Goal: Task Accomplishment & Management: Manage account settings

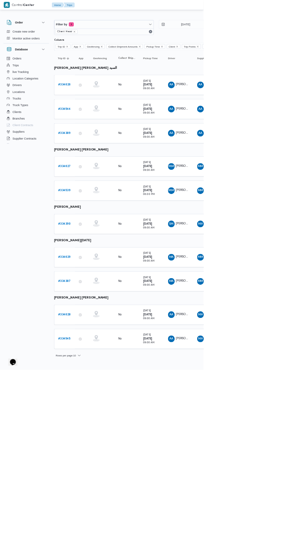
click at [104, 127] on b "# 334626" at bounding box center [96, 128] width 19 height 4
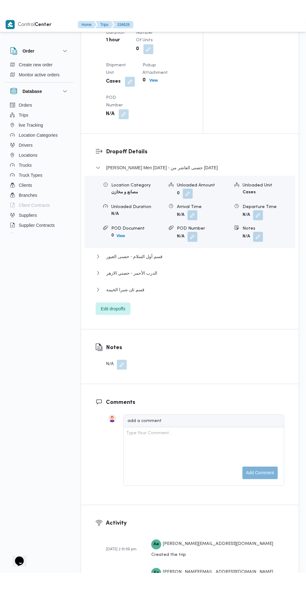
scroll to position [734, 0]
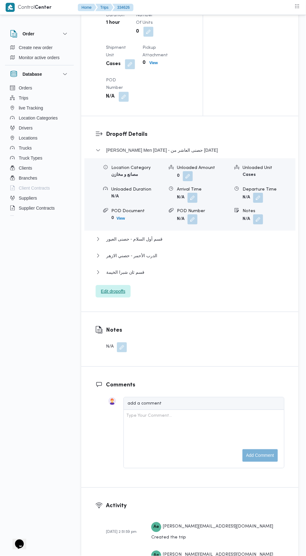
click at [107, 295] on span "Edit dropoffs" at bounding box center [113, 292] width 24 height 8
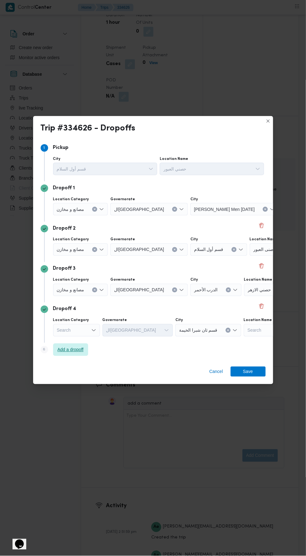
click at [61, 354] on span "Add a dropoff" at bounding box center [71, 350] width 26 height 8
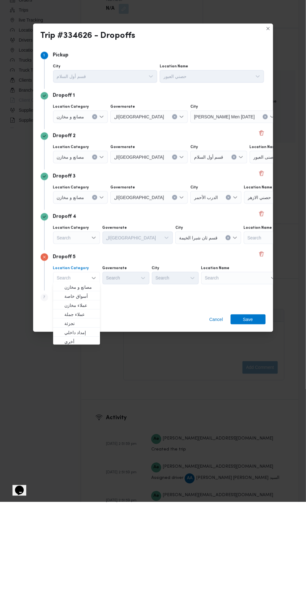
click at [65, 325] on div "Search" at bounding box center [76, 326] width 47 height 13
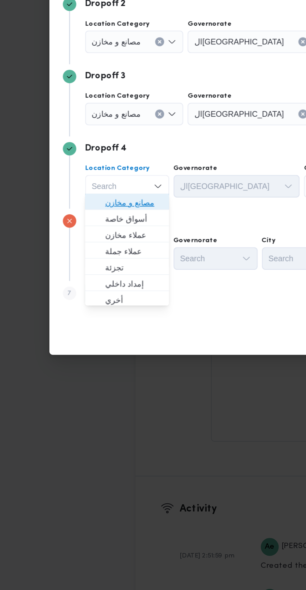
click at [66, 339] on span "مصانع و مخازن" at bounding box center [77, 335] width 42 height 10
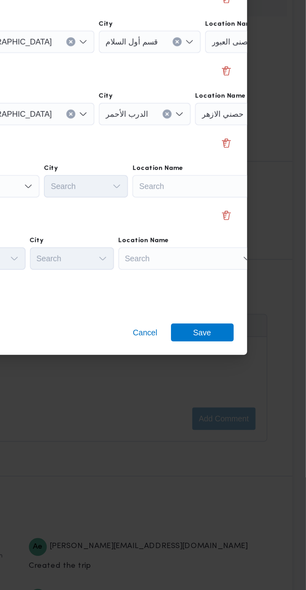
click at [223, 327] on div "Search" at bounding box center [248, 326] width 78 height 13
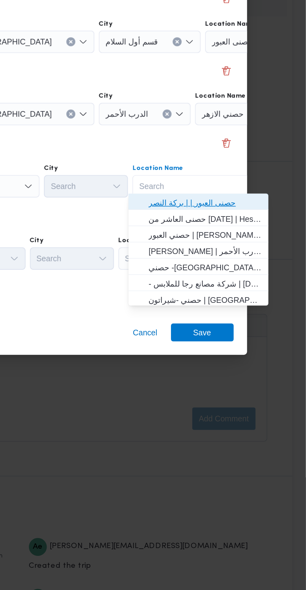
click at [219, 333] on span "حصنى العبور | | بركة النصر" at bounding box center [249, 335] width 63 height 8
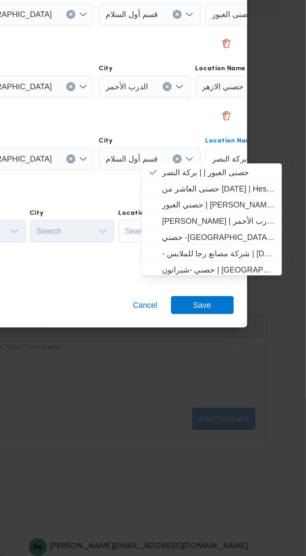
click at [181, 368] on div "Step 7 is disabled 7 Add a dropoff" at bounding box center [153, 371] width 225 height 16
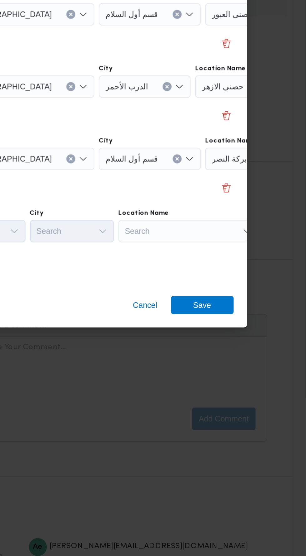
click at [227, 350] on div "Search" at bounding box center [241, 351] width 78 height 13
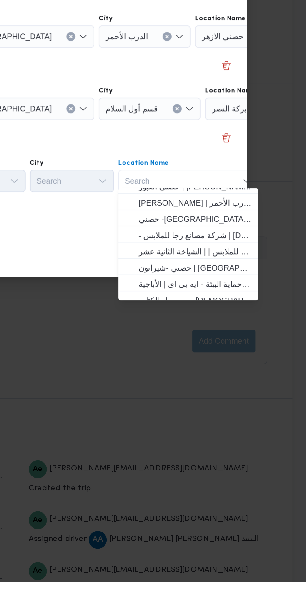
scroll to position [26, 0]
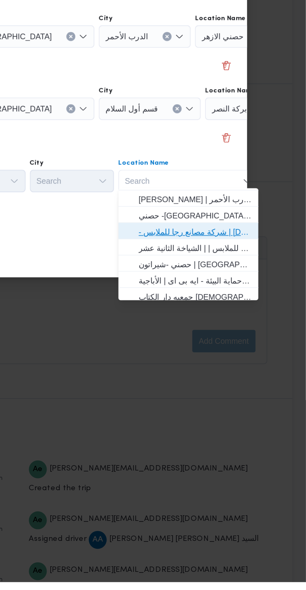
click at [223, 394] on span "- شركة مصانع رجا للملابس | [DATE] Clothing Co. | الشياخة الثانية عشر" at bounding box center [244, 395] width 63 height 8
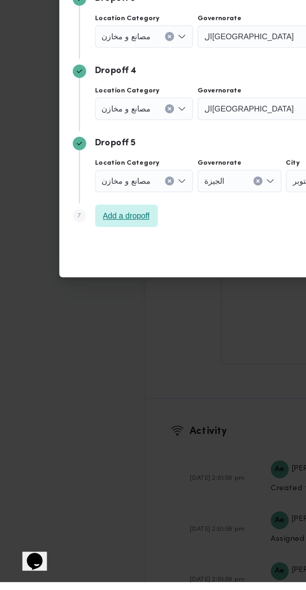
click at [69, 386] on span "Add a dropoff" at bounding box center [71, 386] width 26 height 8
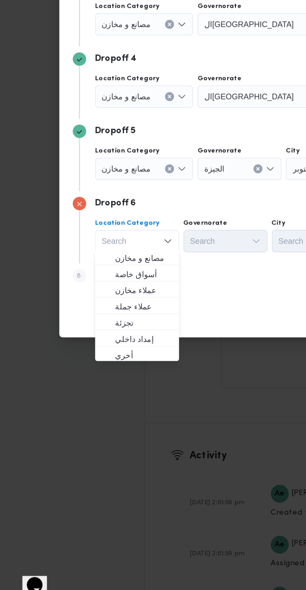
scroll to position [734, 0]
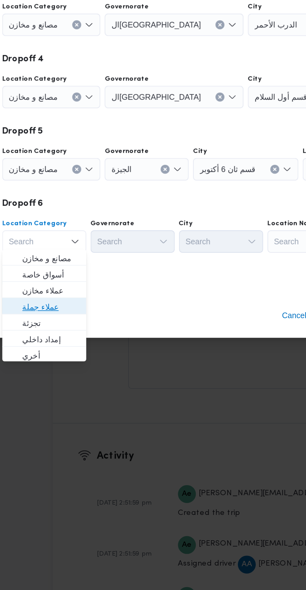
click at [74, 422] on span "عملاء جملة" at bounding box center [80, 423] width 32 height 8
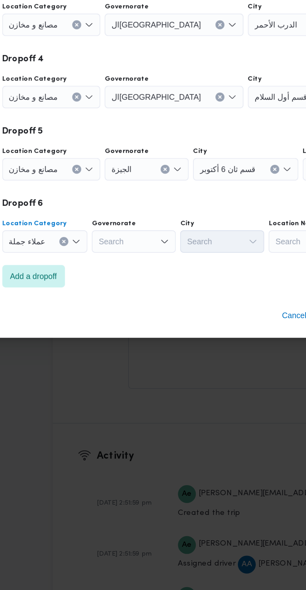
click at [124, 385] on div "Search" at bounding box center [126, 386] width 47 height 13
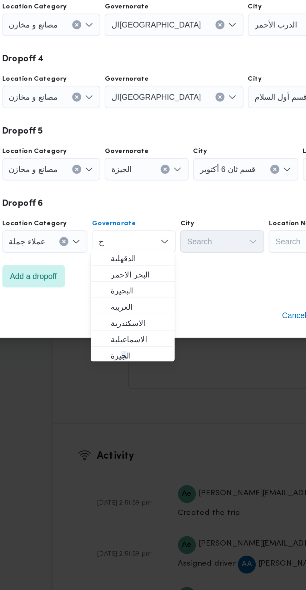
scroll to position [0, 0]
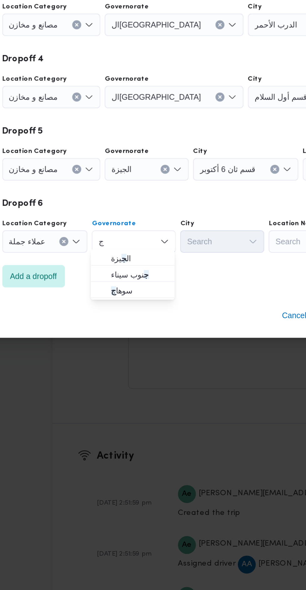
type input "ج"
click at [114, 392] on span "ال ج يزة" at bounding box center [126, 396] width 42 height 10
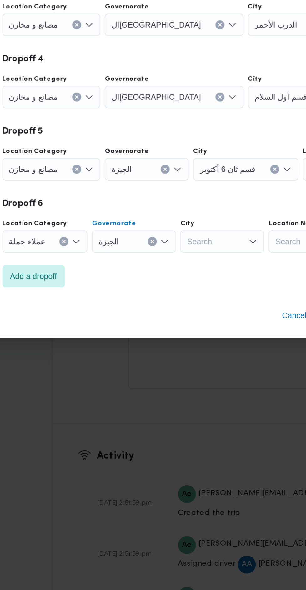
click at [172, 386] on div "Search" at bounding box center [176, 386] width 47 height 13
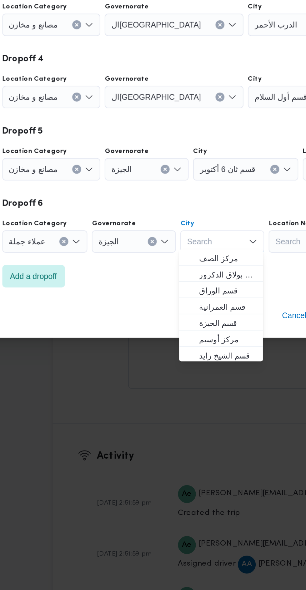
type input "ا"
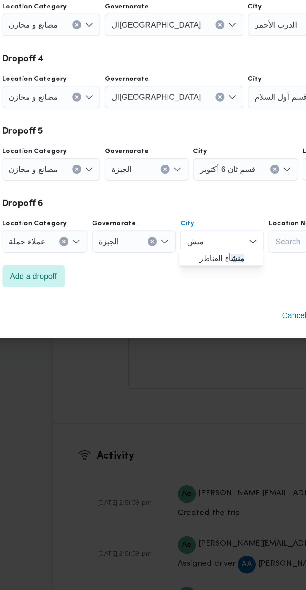
type input "منش"
click at [172, 398] on span "منش أة القناطر" at bounding box center [179, 396] width 32 height 8
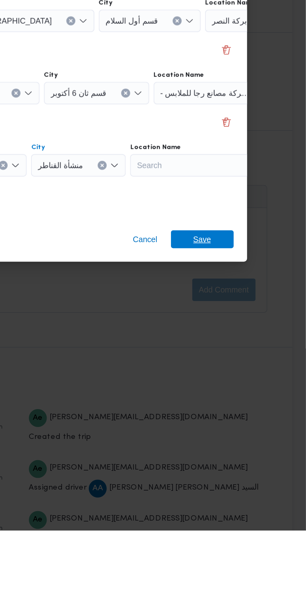
click at [254, 429] on span "Save" at bounding box center [248, 428] width 35 height 10
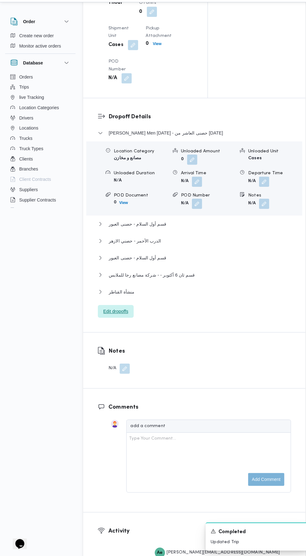
scroll to position [719, 0]
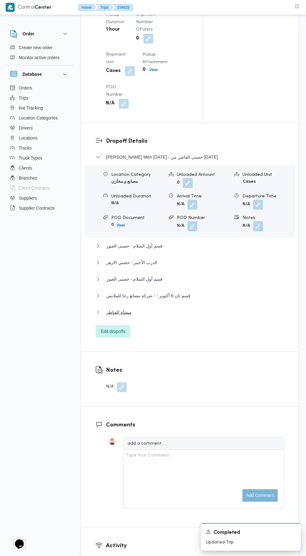
click at [118, 316] on span "منشأة القناطر" at bounding box center [118, 313] width 25 height 8
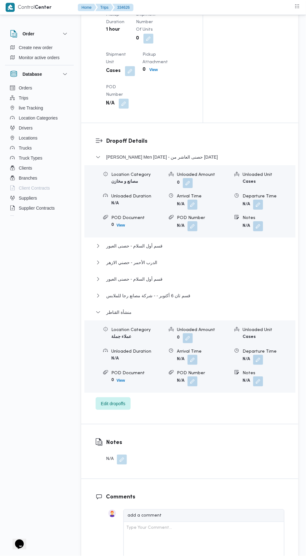
click at [262, 365] on button "button" at bounding box center [259, 360] width 10 height 10
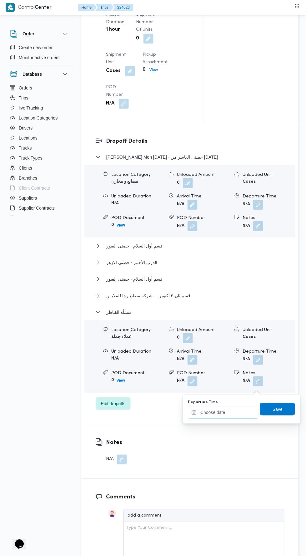
click at [203, 414] on input "Departure Time" at bounding box center [223, 412] width 71 height 13
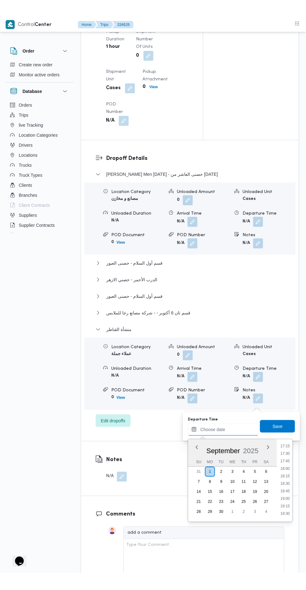
scroll to position [507, 0]
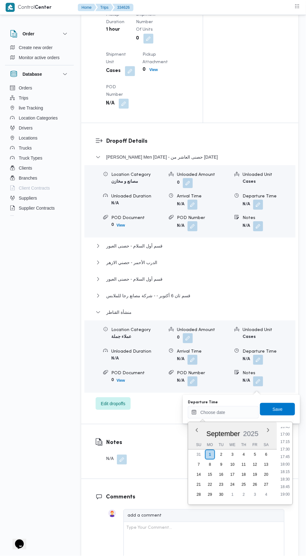
click at [286, 426] on div "Time 00:00 00:15 00:30 00:45 01:00 01:15 01:30 01:45 02:00 02:15 02:30 02:45 03…" at bounding box center [285, 463] width 16 height 83
click at [290, 435] on li "17:00" at bounding box center [286, 434] width 14 height 6
type input "[DATE] 17:00"
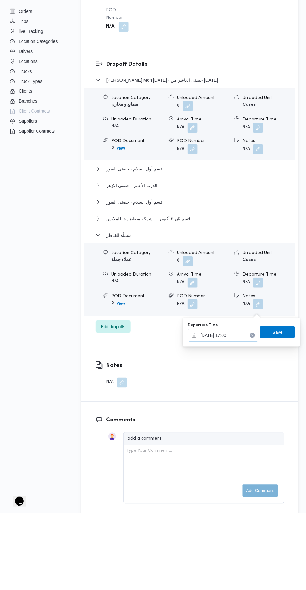
scroll to position [719, 0]
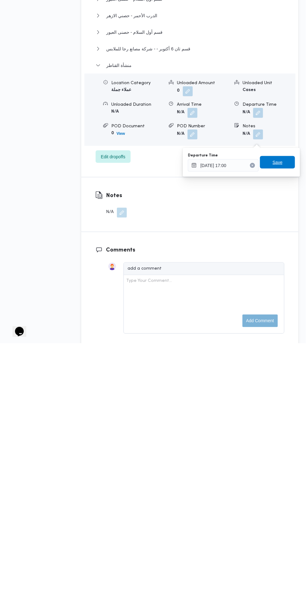
click at [279, 409] on span "Save" at bounding box center [278, 410] width 10 height 8
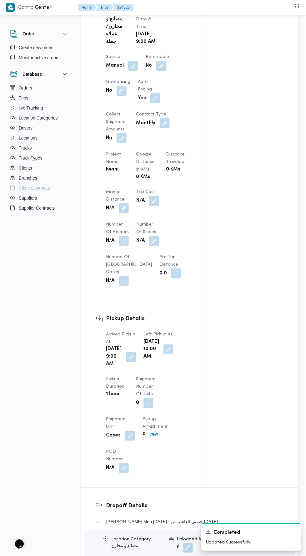
scroll to position [347, 0]
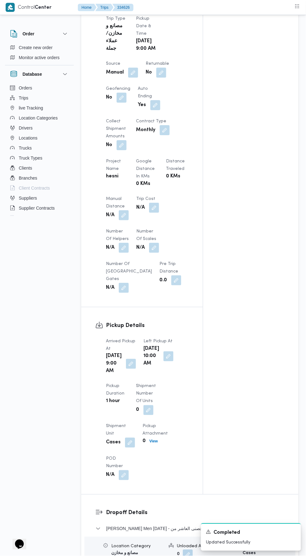
click at [120, 220] on button "button" at bounding box center [124, 215] width 10 height 10
click at [99, 237] on label "Manual Distance" at bounding box center [89, 237] width 32 height 5
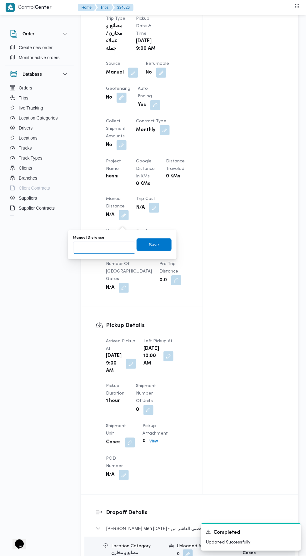
click at [99, 242] on input "Manual Distance" at bounding box center [104, 248] width 62 height 13
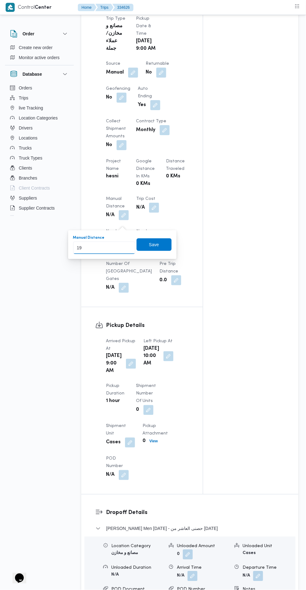
type input "195"
click at [140, 243] on span "Save" at bounding box center [154, 245] width 35 height 13
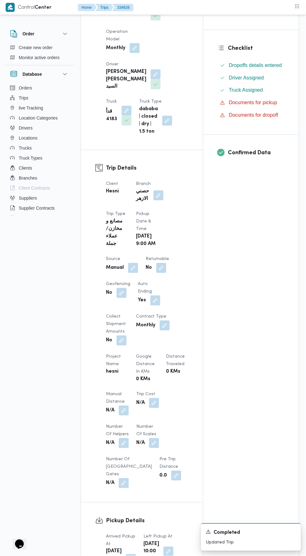
scroll to position [0, 0]
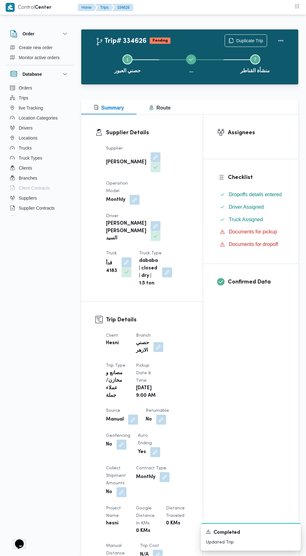
click at [279, 36] on button "Actions" at bounding box center [281, 40] width 13 height 13
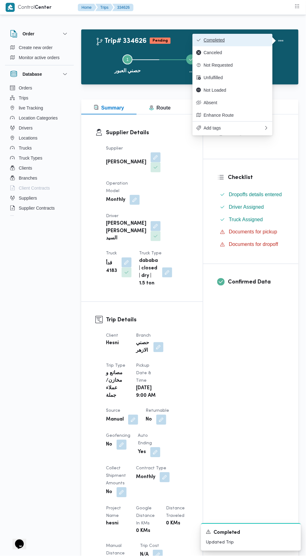
click at [207, 36] on button "Completed" at bounding box center [233, 40] width 80 height 13
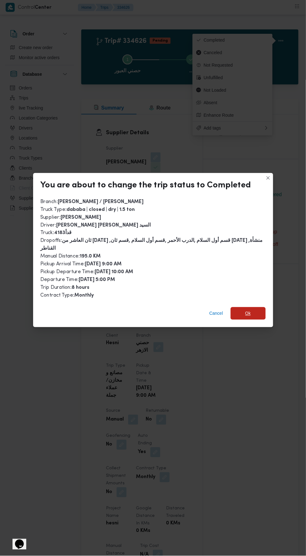
click at [254, 307] on span "Ok" at bounding box center [248, 313] width 35 height 13
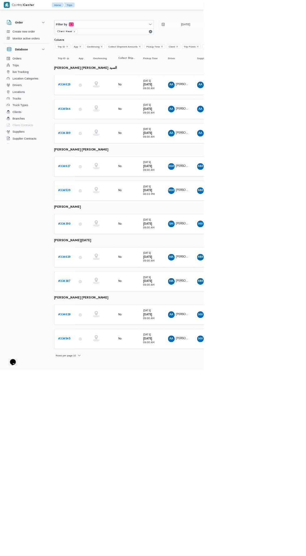
click at [88, 258] on td "Trip ID # 334627" at bounding box center [96, 250] width 31 height 30
click at [97, 248] on b "# 334627" at bounding box center [96, 250] width 19 height 4
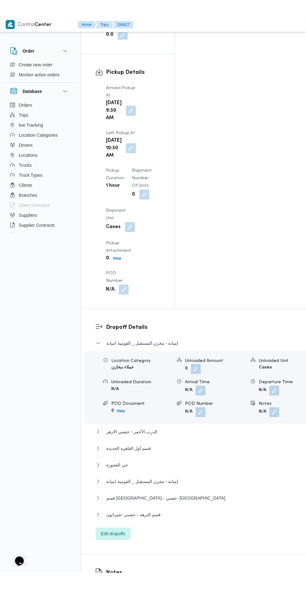
scroll to position [824, 0]
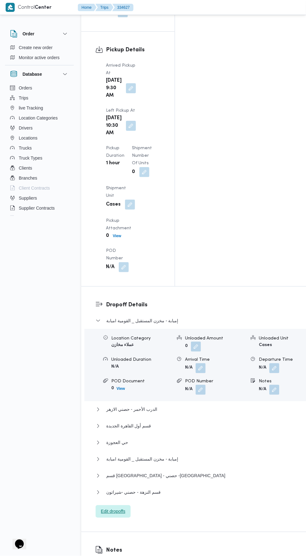
click at [106, 508] on span "Edit dropoffs" at bounding box center [113, 512] width 24 height 8
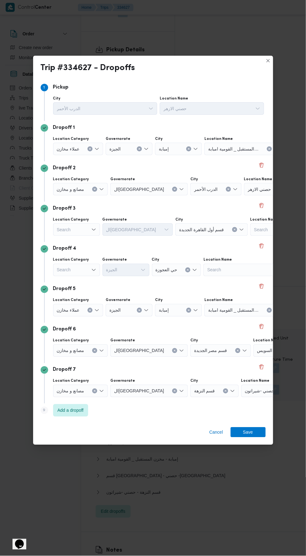
click at [258, 348] on span "حصني -جسر السويس" at bounding box center [278, 350] width 40 height 7
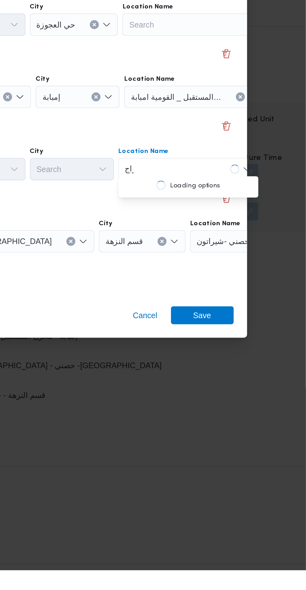
scroll to position [0, 0]
type input "براج"
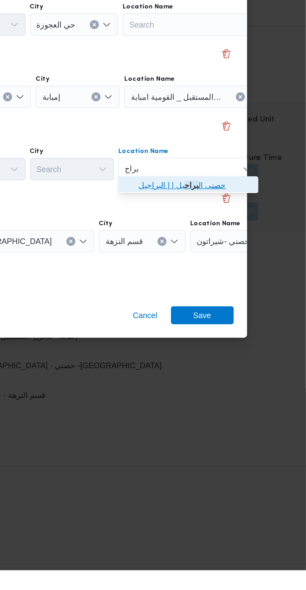
click at [230, 376] on span "حصنى ال براج يل | | البراجيل" at bounding box center [244, 376] width 63 height 8
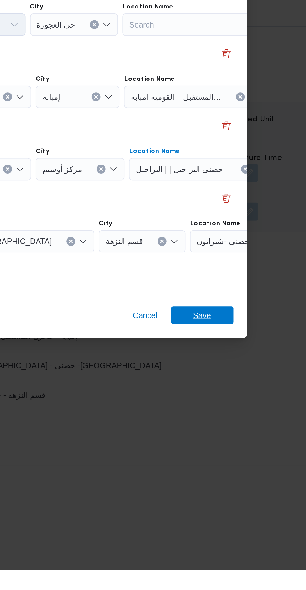
click at [245, 443] on span "Save" at bounding box center [249, 448] width 10 height 10
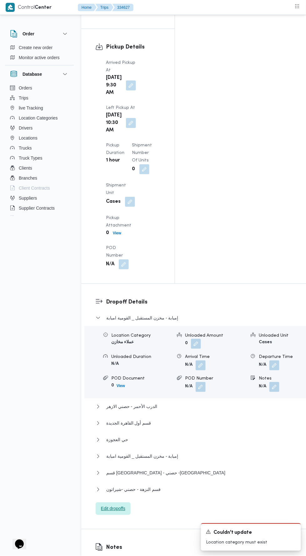
scroll to position [833, 0]
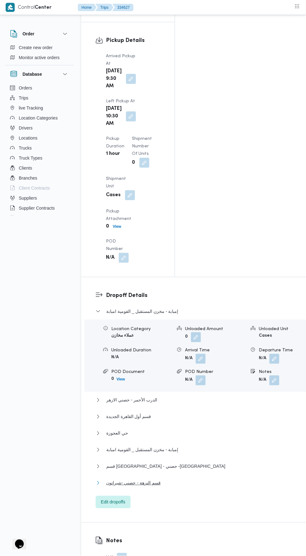
click at [120, 480] on span "قسم النزهة - حصني -شيراتون" at bounding box center [133, 484] width 54 height 8
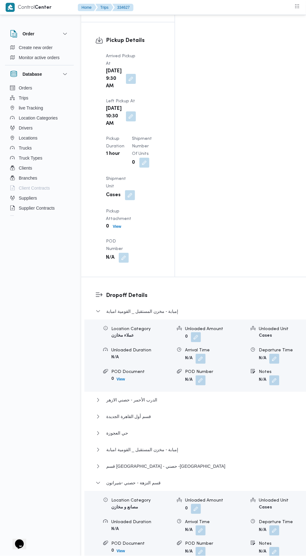
click at [270, 526] on button "button" at bounding box center [275, 531] width 10 height 10
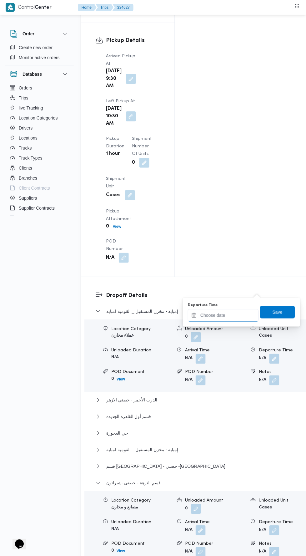
click at [223, 315] on input "Departure Time" at bounding box center [223, 315] width 71 height 13
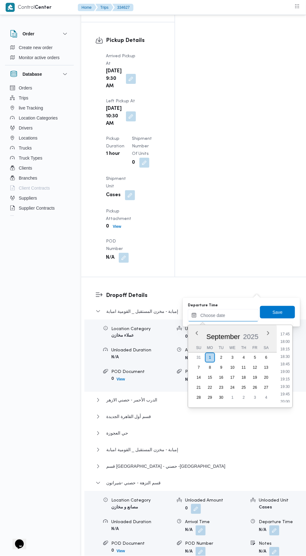
scroll to position [532, 0]
click at [286, 374] on li "19:00" at bounding box center [286, 372] width 14 height 6
type input "[DATE] 19:00"
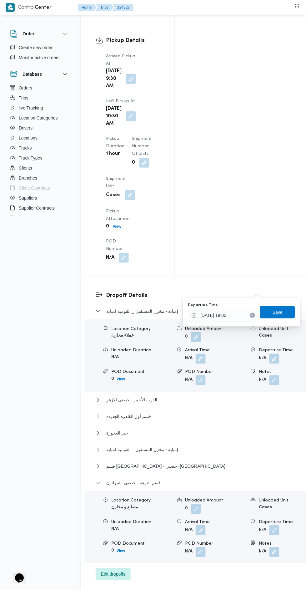
click at [284, 315] on span "Save" at bounding box center [277, 312] width 35 height 13
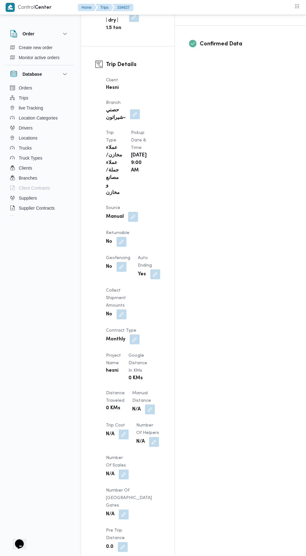
scroll to position [276, 0]
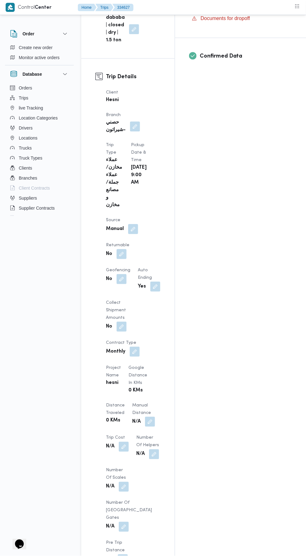
click at [145, 417] on button "button" at bounding box center [150, 422] width 10 height 10
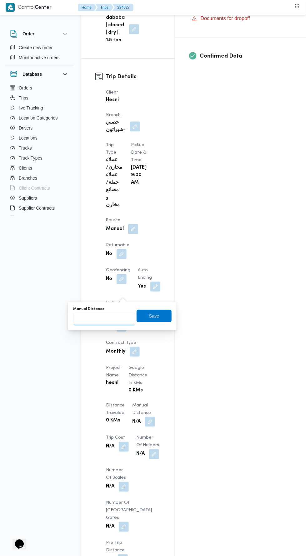
click at [112, 318] on input "Manual Distance" at bounding box center [104, 319] width 62 height 13
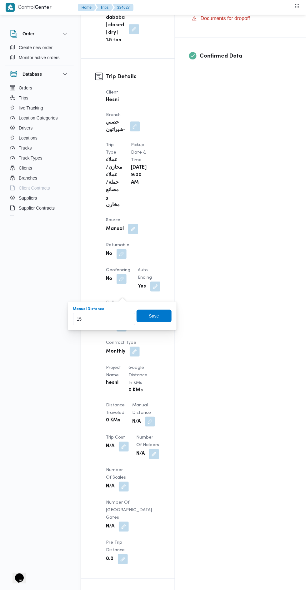
type input "158"
click at [165, 315] on span "Save" at bounding box center [154, 316] width 35 height 13
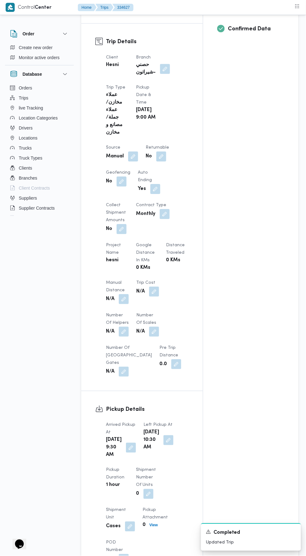
scroll to position [0, 0]
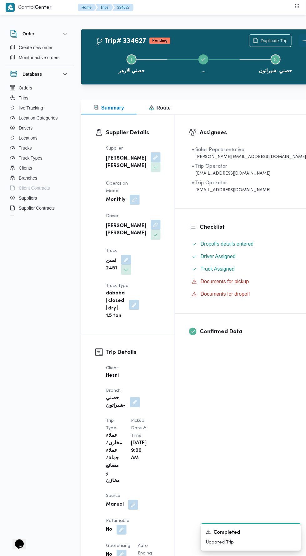
click at [300, 36] on button "Actions" at bounding box center [306, 40] width 13 height 13
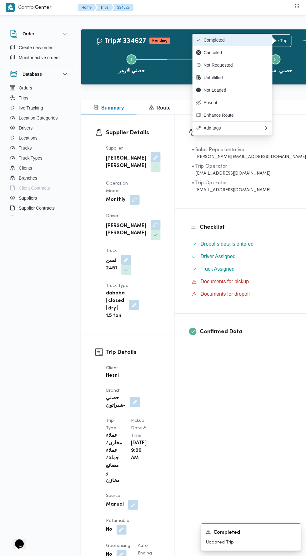
click at [220, 43] on span "Completed" at bounding box center [236, 40] width 65 height 5
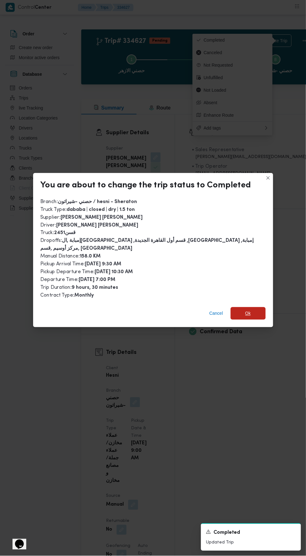
click at [251, 307] on span "Ok" at bounding box center [248, 313] width 35 height 13
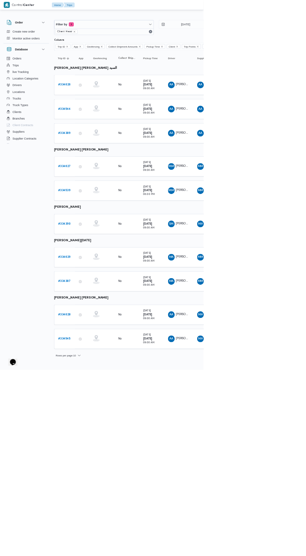
click at [102, 385] on b "# 334629" at bounding box center [96, 387] width 19 height 4
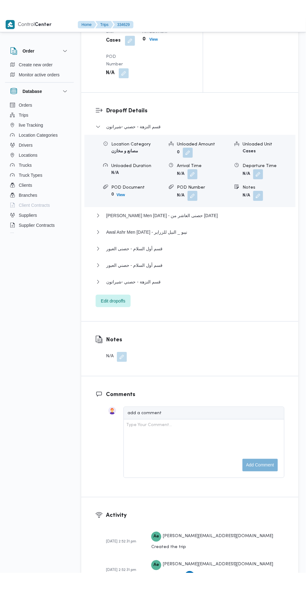
scroll to position [760, 0]
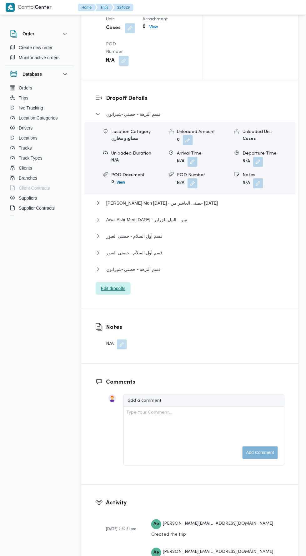
click at [114, 292] on span "Edit dropoffs" at bounding box center [113, 289] width 24 height 8
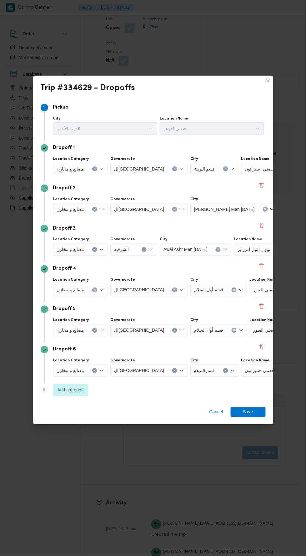
click at [64, 387] on span "Add a dropoff" at bounding box center [71, 391] width 26 height 8
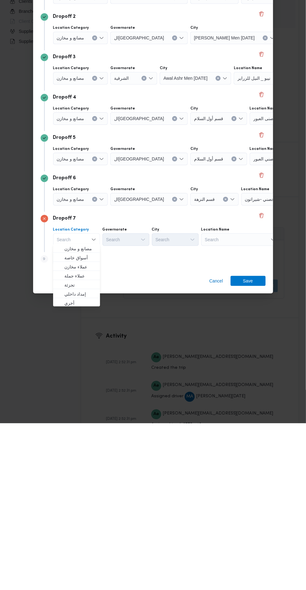
click at [87, 367] on input "Location Category" at bounding box center [87, 366] width 1 height 8
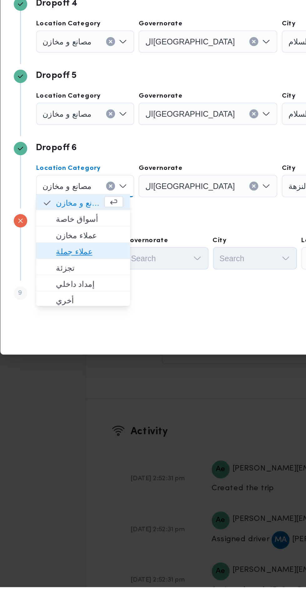
click at [75, 401] on span "عملاء جملة" at bounding box center [83, 403] width 38 height 8
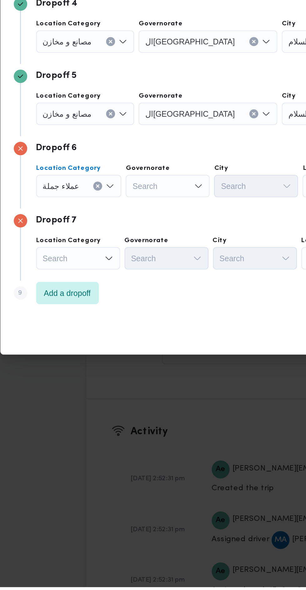
click at [130, 366] on div "Search" at bounding box center [126, 366] width 47 height 13
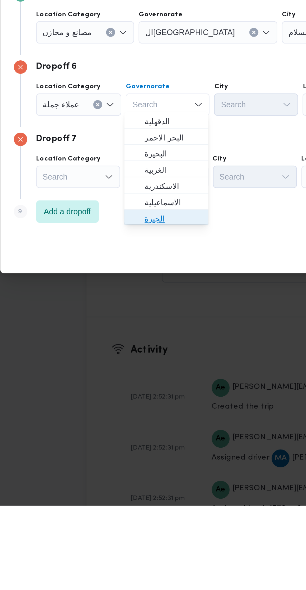
click at [116, 429] on span "الجيزة" at bounding box center [130, 430] width 32 height 8
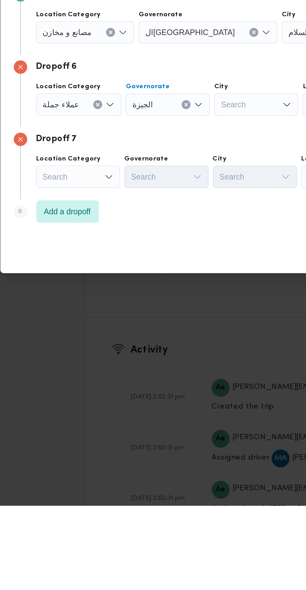
click at [173, 365] on div "Search" at bounding box center [176, 366] width 47 height 13
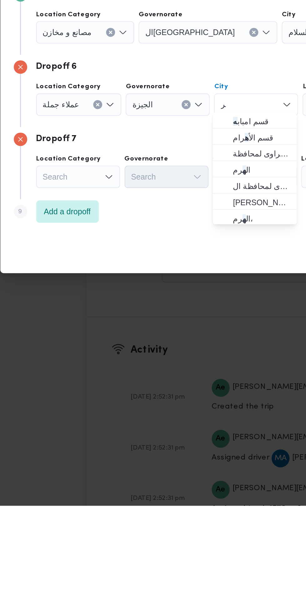
scroll to position [0, 0]
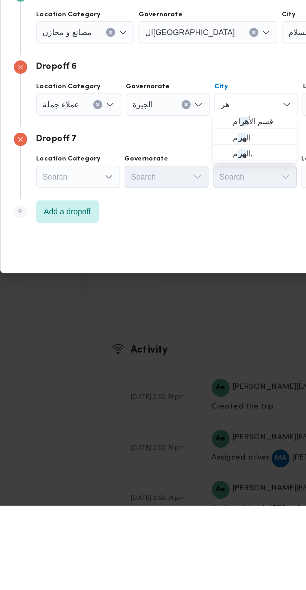
type input "هر"
click at [166, 386] on mark "هر" at bounding box center [168, 384] width 4 height 5
click at [74, 409] on div "Search" at bounding box center [76, 406] width 47 height 13
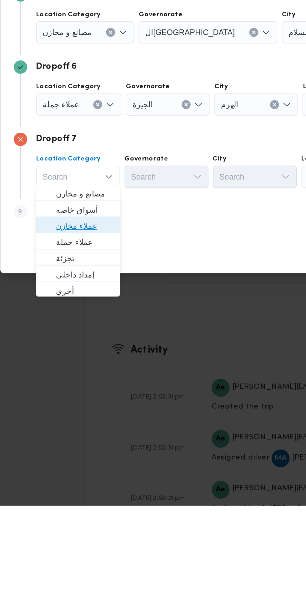
click at [75, 431] on span "عملاء مخازن" at bounding box center [80, 434] width 32 height 8
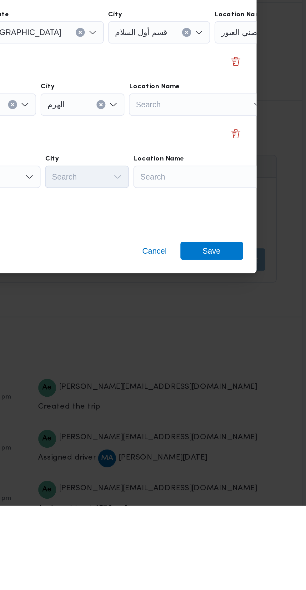
click at [226, 405] on div "Search" at bounding box center [244, 406] width 78 height 13
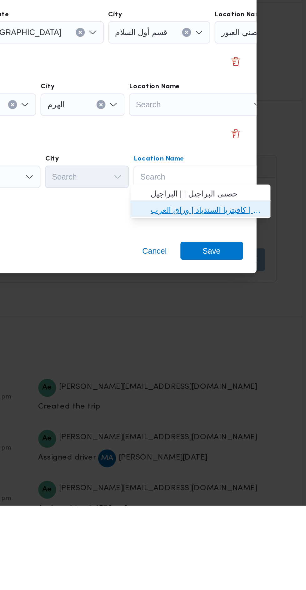
click at [220, 423] on span "مخزن المستقبل _ القومية امبابة | كافيتريا السندباد | وراق العرب" at bounding box center [245, 425] width 63 height 8
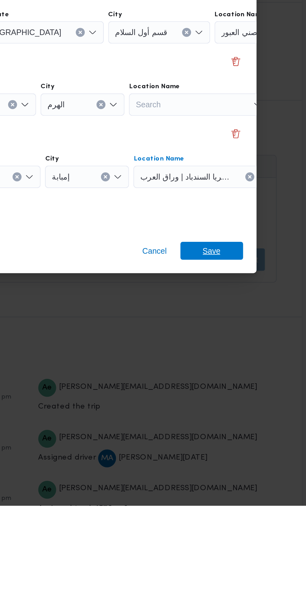
click at [253, 450] on span "Save" at bounding box center [249, 448] width 10 height 10
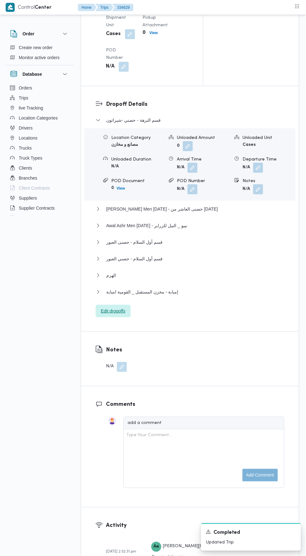
scroll to position [784, 0]
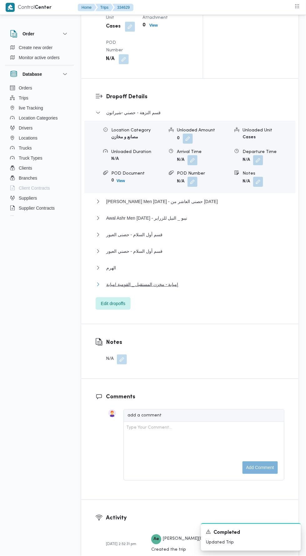
click at [147, 288] on span "إمبابة - مخزن المستقبل _ القومية امبابة" at bounding box center [142, 285] width 72 height 8
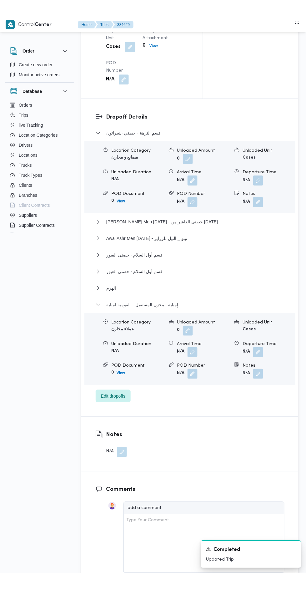
scroll to position [775, 0]
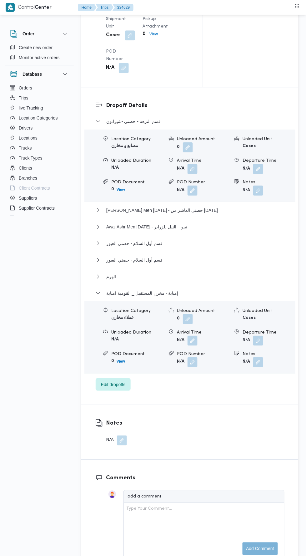
click at [259, 346] on button "button" at bounding box center [259, 341] width 10 height 10
click at [226, 381] on div "Departure Time" at bounding box center [223, 383] width 71 height 5
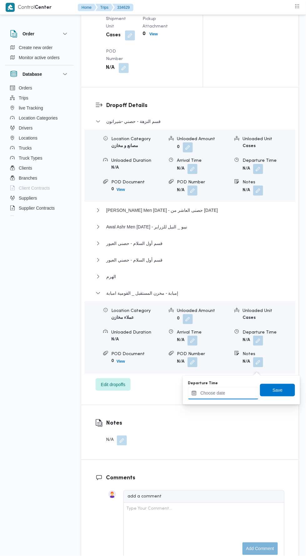
click at [234, 392] on input "Departure Time" at bounding box center [223, 393] width 71 height 13
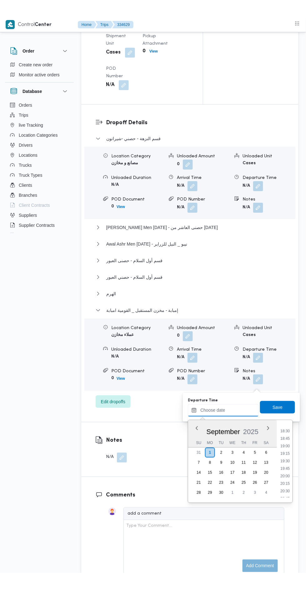
scroll to position [551, 0]
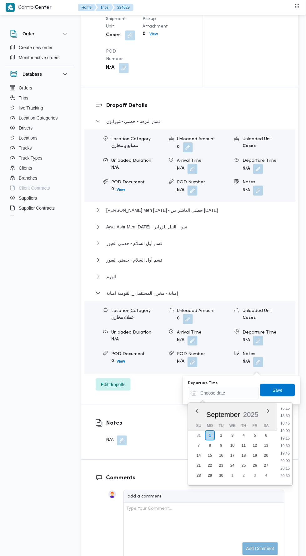
click at [286, 415] on li "18:30" at bounding box center [286, 416] width 14 height 6
type input "[DATE] 18:30"
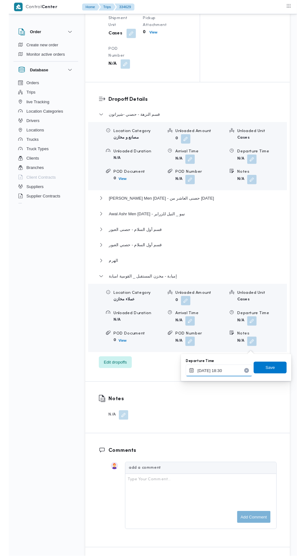
scroll to position [775, 0]
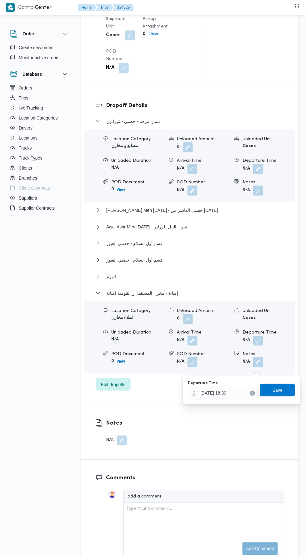
click at [283, 387] on span "Save" at bounding box center [278, 391] width 10 height 8
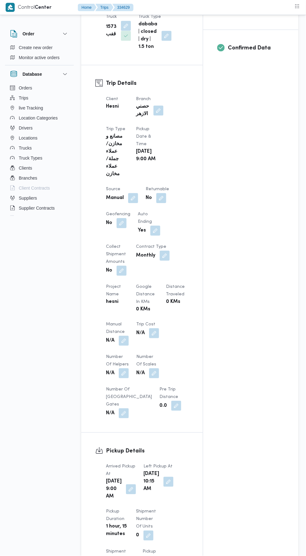
scroll to position [243, 0]
click at [111, 346] on div "N/A" at bounding box center [117, 339] width 24 height 11
click at [94, 378] on div "Trip Details Client Hesni Branch [PERSON_NAME] Trip Type مصانع و مخازن/عملاء جم…" at bounding box center [142, 247] width 122 height 367
click at [124, 345] on button "button" at bounding box center [124, 340] width 10 height 10
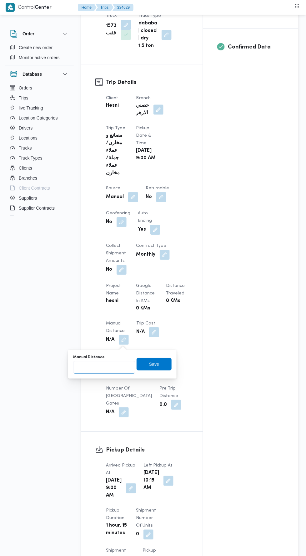
click at [98, 367] on input "Manual Distance" at bounding box center [104, 367] width 62 height 13
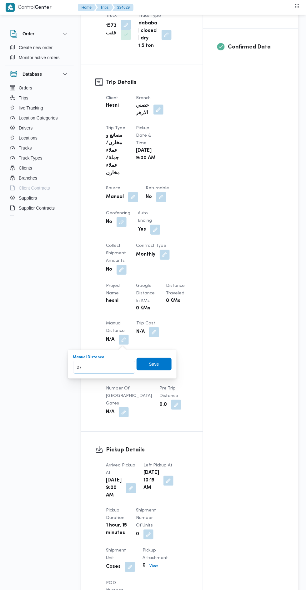
type input "273"
click at [154, 362] on span "Save" at bounding box center [154, 365] width 10 height 8
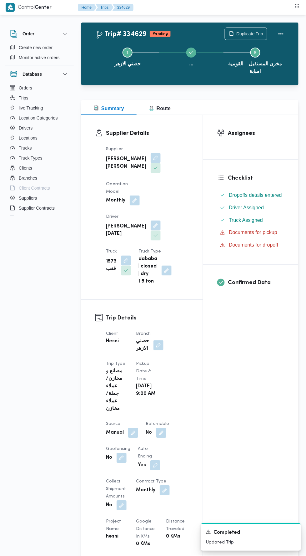
scroll to position [0, 0]
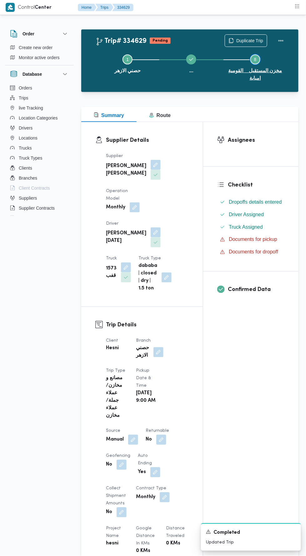
click at [282, 48] on button "Step 8 is incomplete 8 مخزن المستقبل _ القومية امبابة" at bounding box center [256, 67] width 64 height 40
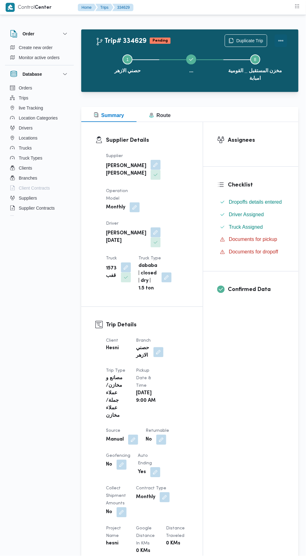
click at [284, 37] on button "Actions" at bounding box center [281, 40] width 13 height 13
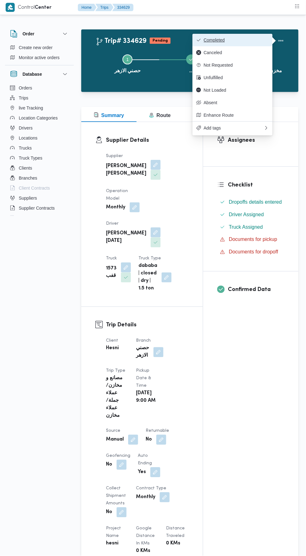
click at [224, 40] on span "Completed" at bounding box center [236, 40] width 65 height 5
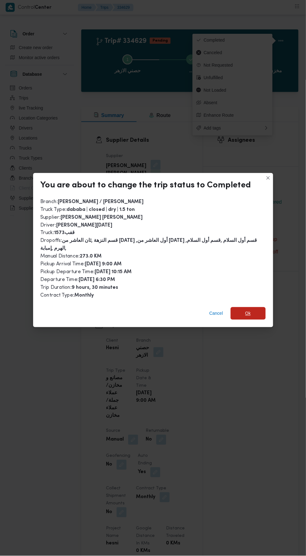
click at [247, 310] on span "Ok" at bounding box center [249, 314] width 6 height 8
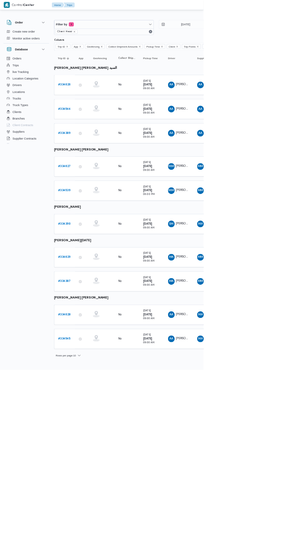
click at [87, 471] on b "# 334628" at bounding box center [96, 473] width 19 height 4
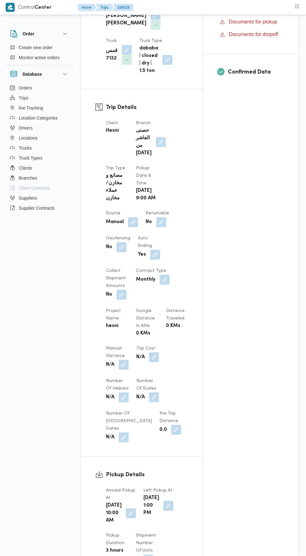
scroll to position [225, 0]
click at [122, 367] on button "button" at bounding box center [124, 366] width 10 height 10
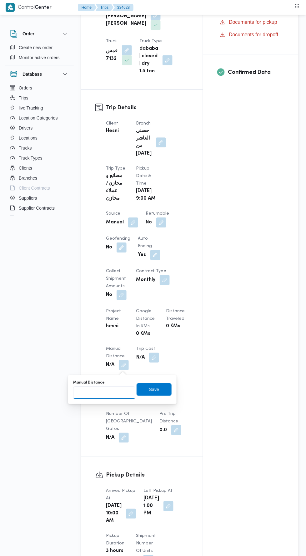
click at [101, 393] on input "Manual Distance" at bounding box center [104, 393] width 62 height 13
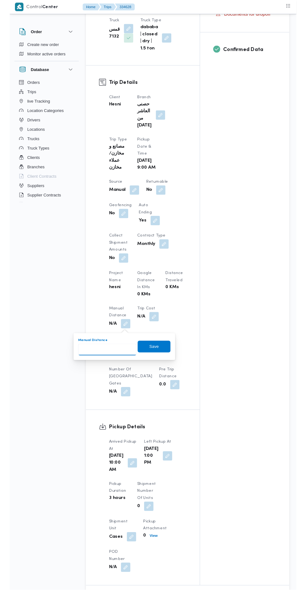
scroll to position [244, 0]
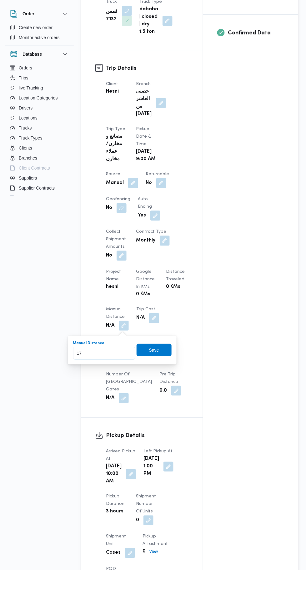
type input "175"
click at [159, 364] on span "Save" at bounding box center [154, 370] width 35 height 13
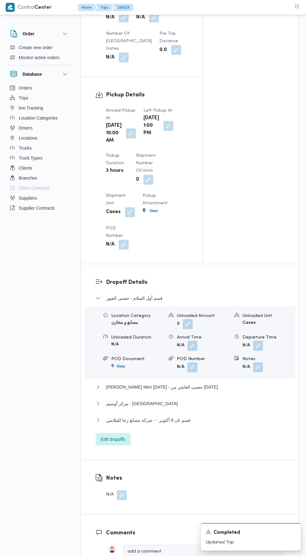
scroll to position [610, 0]
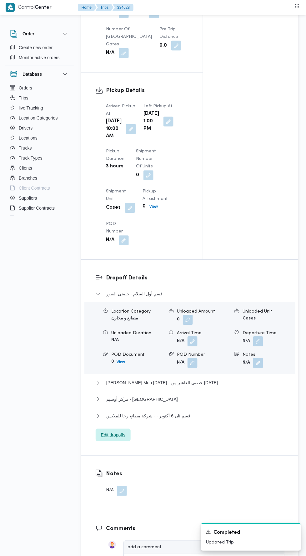
click at [112, 439] on span "Edit dropoffs" at bounding box center [113, 436] width 24 height 8
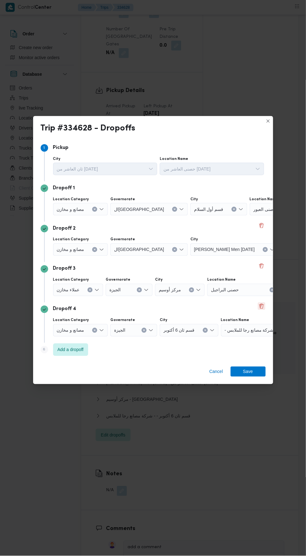
click at [263, 310] on button "Delete" at bounding box center [262, 307] width 8 height 8
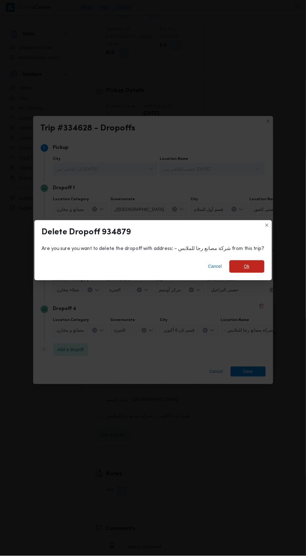
click at [244, 270] on span "Ok" at bounding box center [247, 267] width 6 height 8
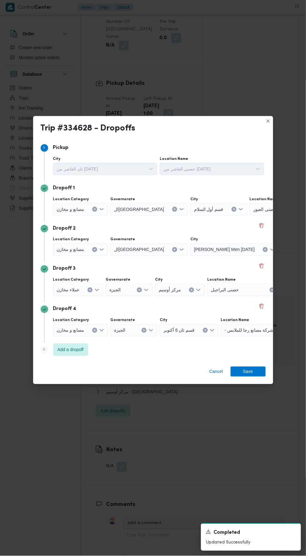
scroll to position [602, 0]
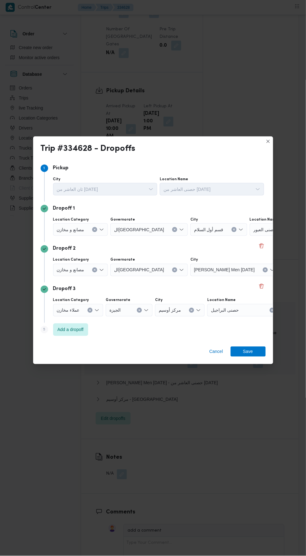
click at [273, 307] on div "Trip #334628 - Dropoffs Step 1 1 [GEOGRAPHIC_DATA] ثان العاشر من [DATE] Locatio…" at bounding box center [153, 278] width 306 height 556
click at [265, 290] on button "Delete" at bounding box center [262, 287] width 8 height 8
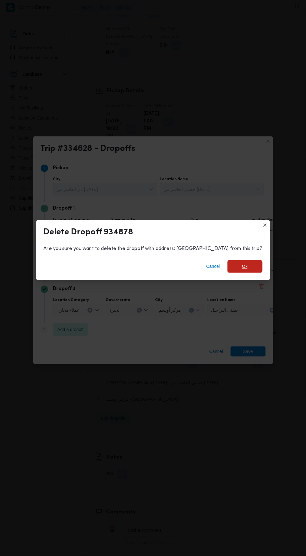
click at [228, 273] on span "Ok" at bounding box center [245, 266] width 35 height 13
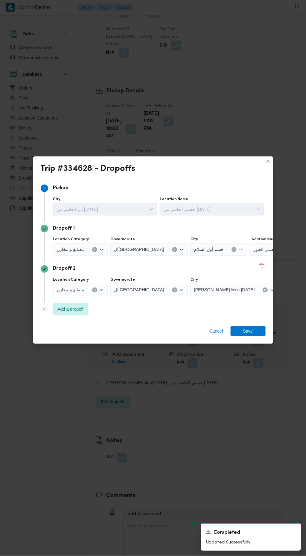
scroll to position [595, 0]
click at [253, 256] on div "حصنى العبور" at bounding box center [289, 250] width 78 height 13
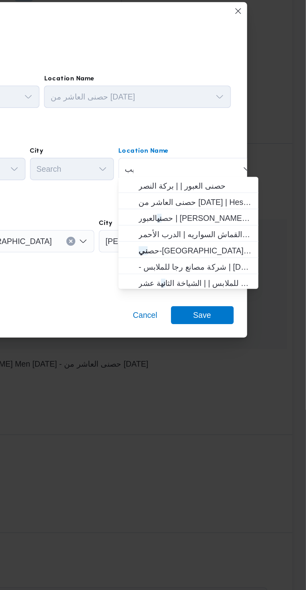
scroll to position [0, 0]
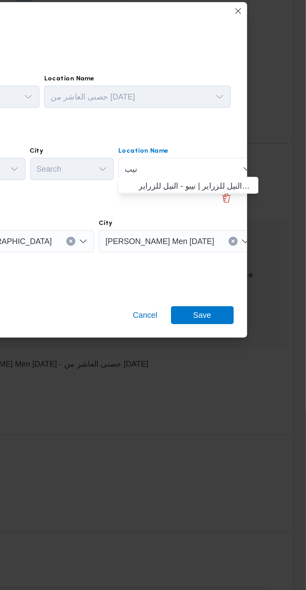
type input "نيب"
click at [215, 277] on span "نيب و _ النيل للزراير | نيبو - النيل للزراير | null" at bounding box center [244, 275] width 63 height 8
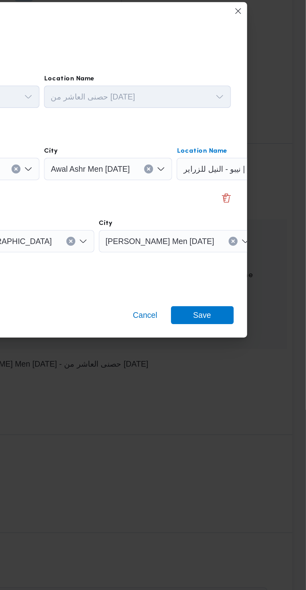
scroll to position [0, 46]
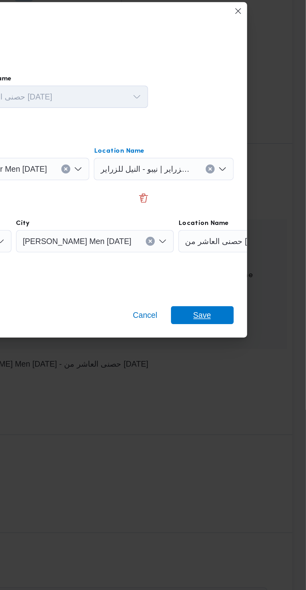
click at [248, 347] on span "Save" at bounding box center [249, 347] width 10 height 10
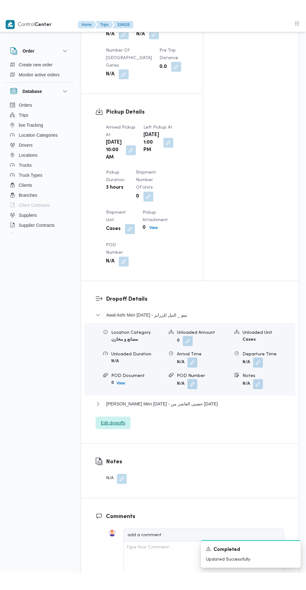
scroll to position [603, 0]
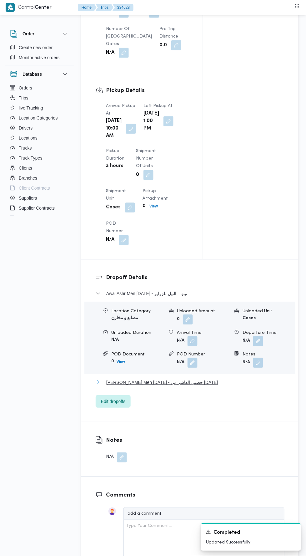
click at [173, 387] on span "[PERSON_NAME] Men [DATE] - حصنى العاشر من [DATE]" at bounding box center [162, 383] width 112 height 8
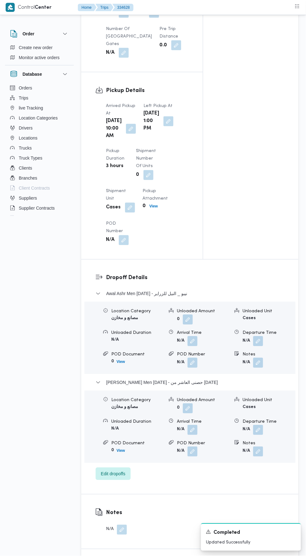
click at [262, 435] on button "button" at bounding box center [259, 430] width 10 height 10
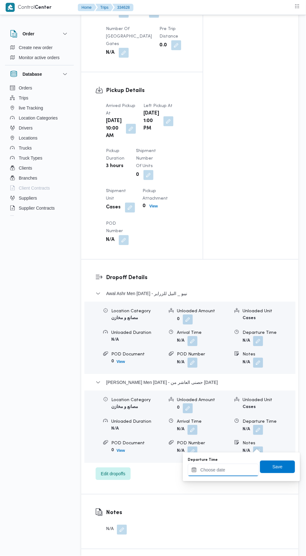
click at [213, 470] on input "Departure Time" at bounding box center [223, 470] width 71 height 13
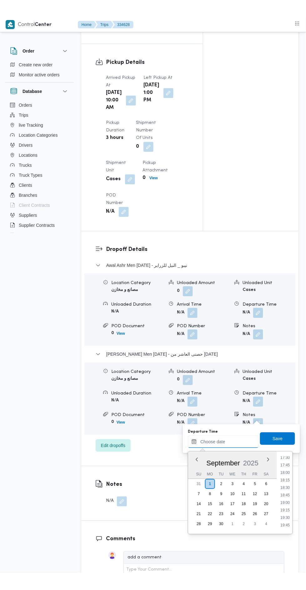
scroll to position [527, 0]
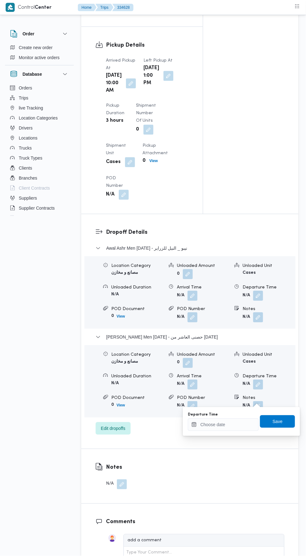
click at [286, 434] on div "You are in a dialog. To close this dialog, hit escape. Departure Time Save" at bounding box center [241, 422] width 117 height 29
click at [239, 425] on input "Departure Time" at bounding box center [223, 425] width 71 height 13
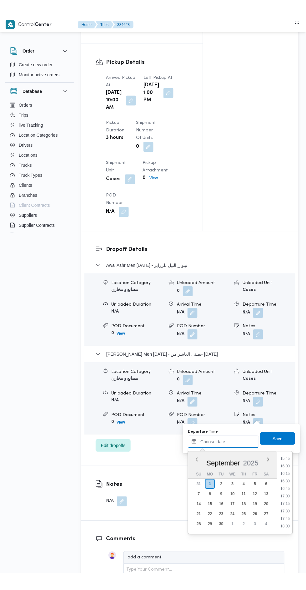
scroll to position [473, 0]
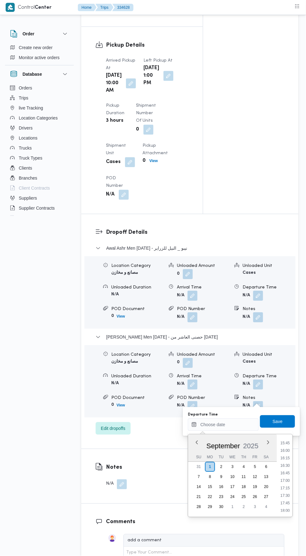
click at [282, 488] on li "17:15" at bounding box center [286, 489] width 14 height 6
type input "[DATE] 17:15"
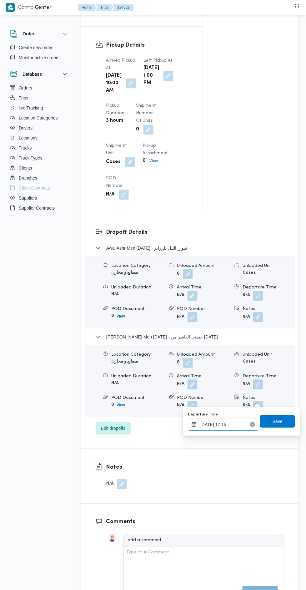
scroll to position [648, 0]
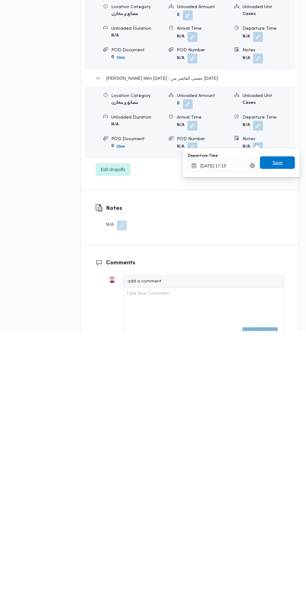
click at [272, 417] on span "Save" at bounding box center [277, 422] width 35 height 13
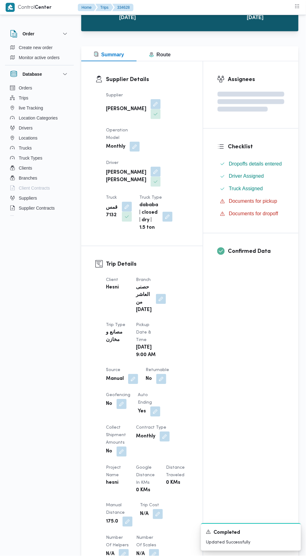
scroll to position [0, 0]
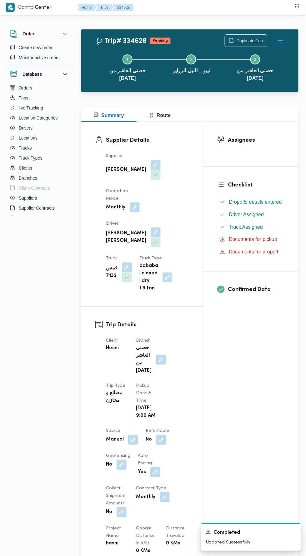
click at [287, 41] on button "Actions" at bounding box center [281, 40] width 13 height 13
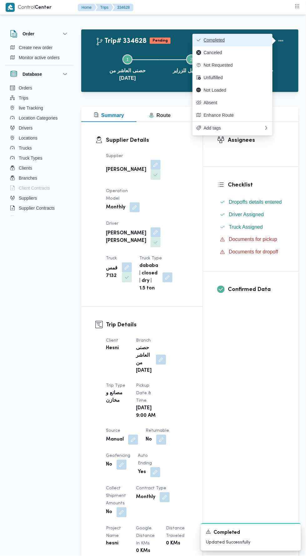
click at [223, 39] on span "Completed" at bounding box center [236, 40] width 65 height 5
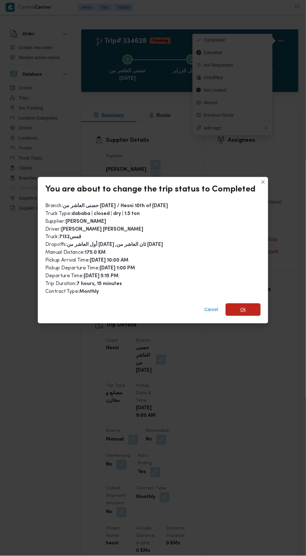
click at [251, 304] on span "Ok" at bounding box center [243, 310] width 35 height 13
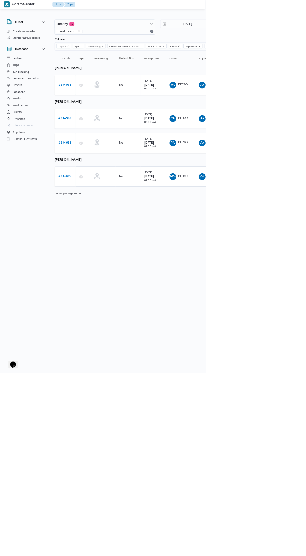
click at [102, 212] on b "# 334632" at bounding box center [96, 214] width 19 height 4
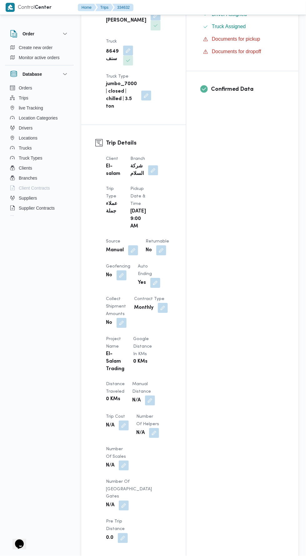
scroll to position [212, 0]
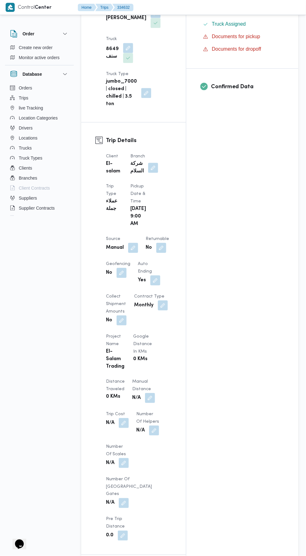
click at [145, 393] on button "button" at bounding box center [150, 398] width 10 height 10
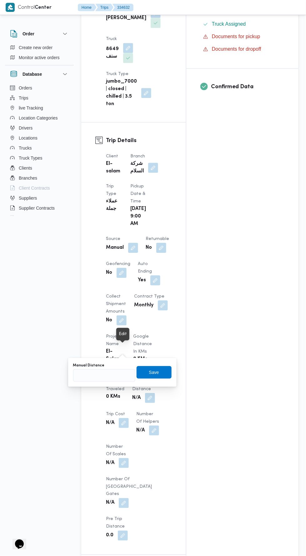
click at [109, 376] on input "Manual Distance" at bounding box center [104, 376] width 62 height 13
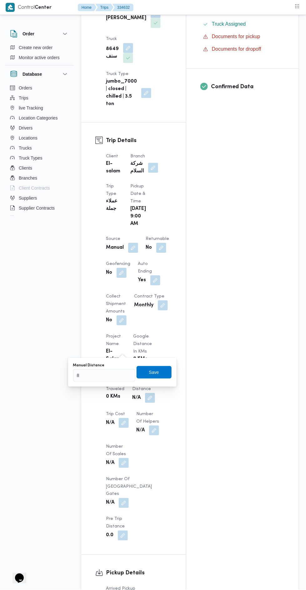
type input "86"
click at [146, 378] on span "Save" at bounding box center [154, 373] width 35 height 13
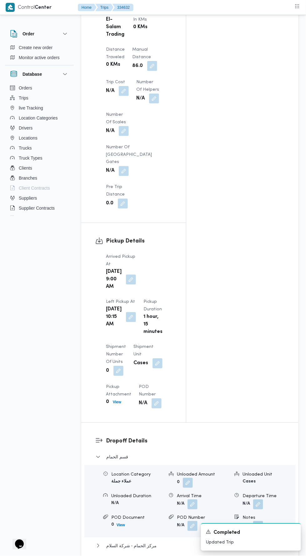
click at [124, 542] on span "مركز الحمام - شركة السلام" at bounding box center [131, 546] width 50 height 8
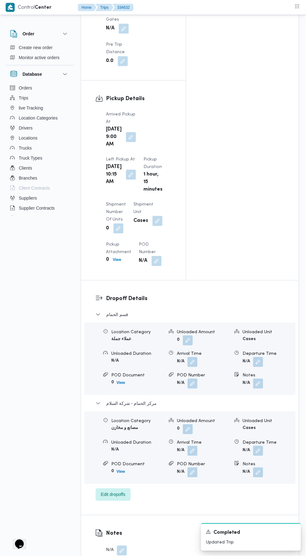
scroll to position [687, 0]
click at [264, 446] on button "button" at bounding box center [259, 451] width 10 height 10
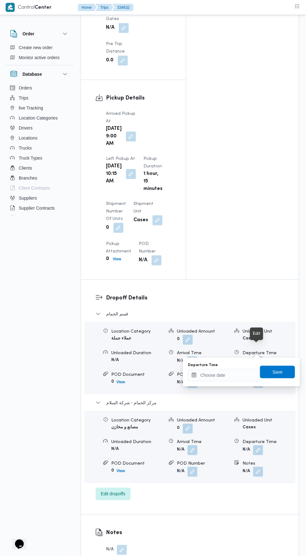
click at [236, 373] on input "Departure Time" at bounding box center [223, 375] width 71 height 13
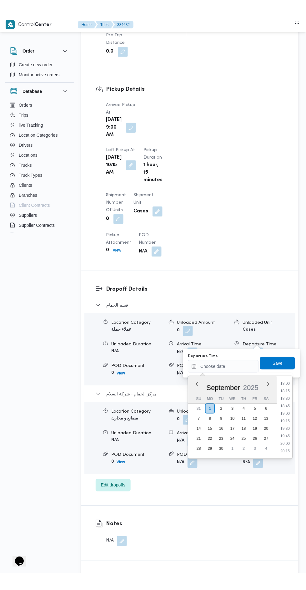
scroll to position [542, 0]
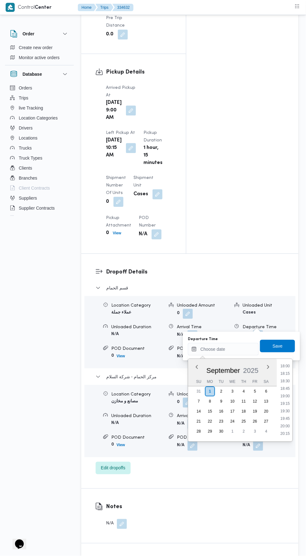
click at [286, 366] on li "18:00" at bounding box center [286, 366] width 14 height 6
type input "01/09/2025 18:00"
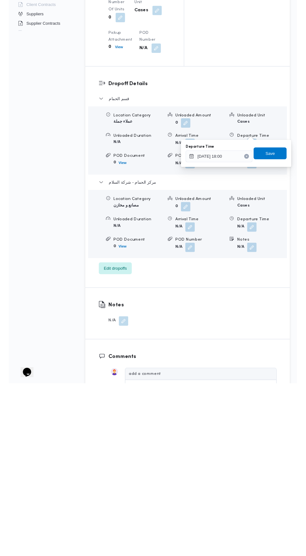
scroll to position [714, 0]
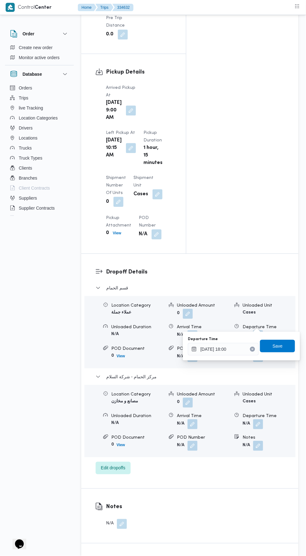
click at [283, 347] on span "Save" at bounding box center [278, 346] width 10 height 8
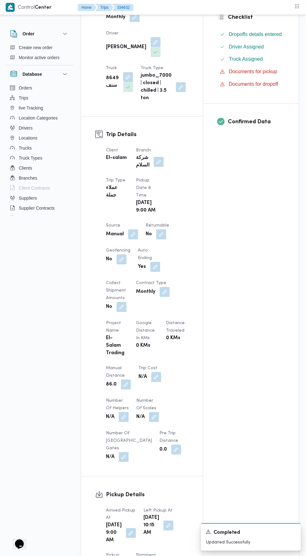
scroll to position [0, 0]
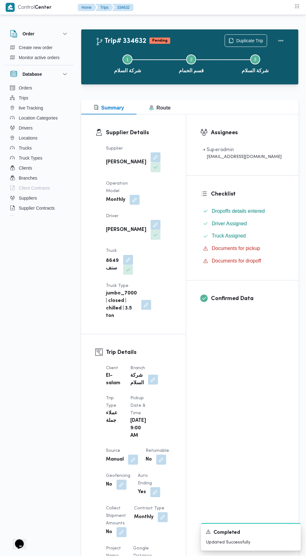
click at [286, 39] on button "Actions" at bounding box center [281, 40] width 13 height 13
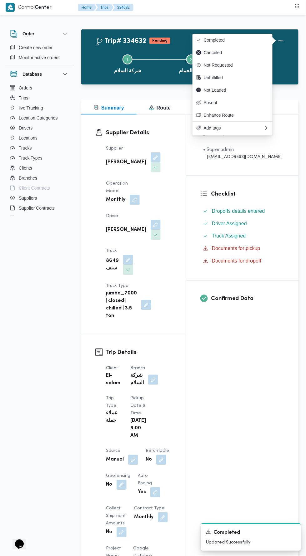
click at [215, 41] on span "Completed" at bounding box center [236, 40] width 65 height 5
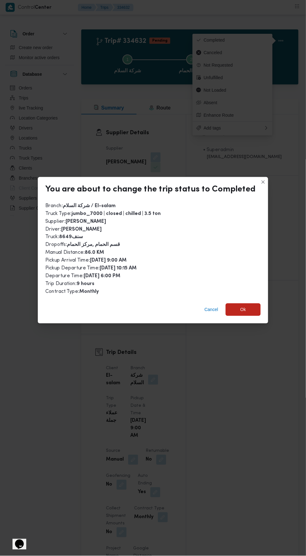
click at [242, 306] on span "Ok" at bounding box center [244, 310] width 6 height 8
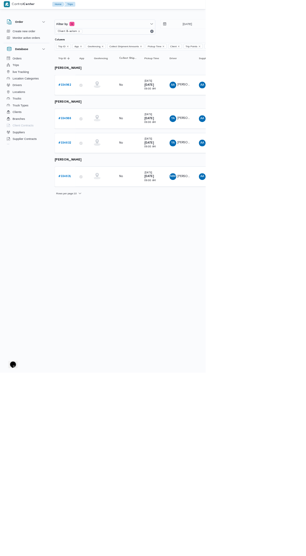
click at [98, 262] on b "# 334631" at bounding box center [96, 264] width 19 height 4
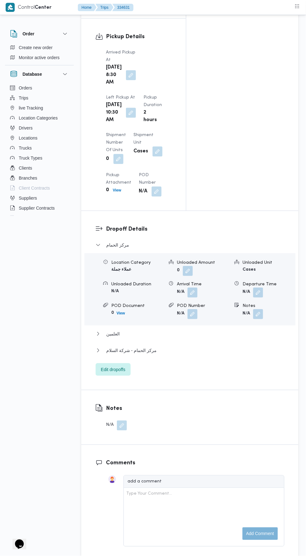
scroll to position [750, 0]
click at [185, 346] on button "مركز الحمام - شركة السلام" at bounding box center [190, 350] width 189 height 8
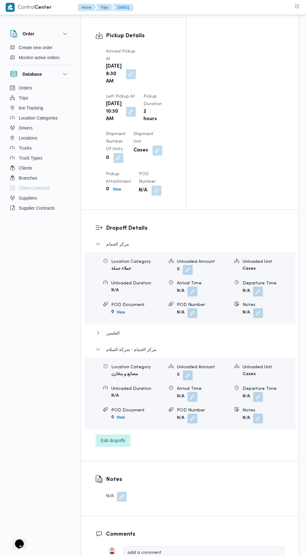
click at [259, 392] on button "button" at bounding box center [259, 397] width 10 height 10
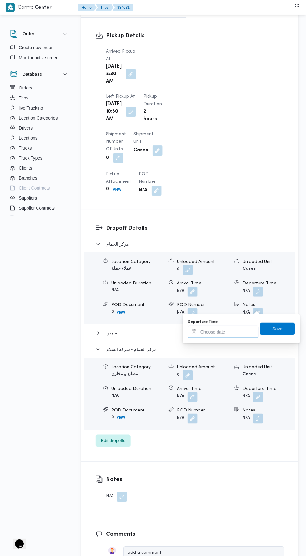
click at [239, 337] on input "Departure Time" at bounding box center [223, 332] width 71 height 13
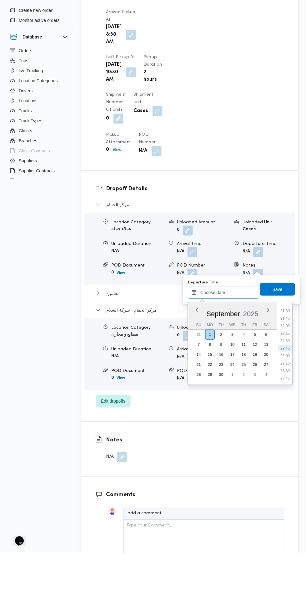
scroll to position [752, 0]
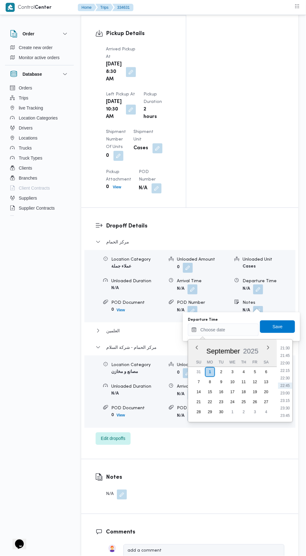
click at [286, 393] on li "23:00" at bounding box center [286, 393] width 14 height 6
type input "01/09/2025 23:00"
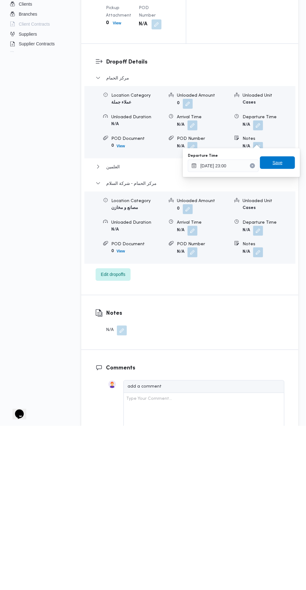
click at [277, 329] on span "Save" at bounding box center [278, 327] width 10 height 8
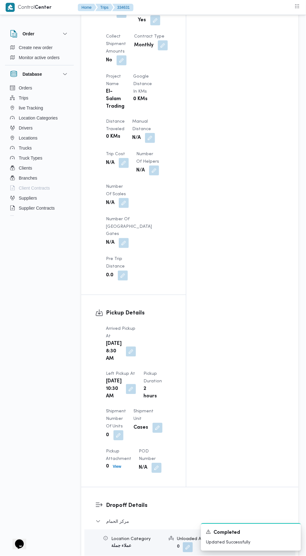
scroll to position [462, 0]
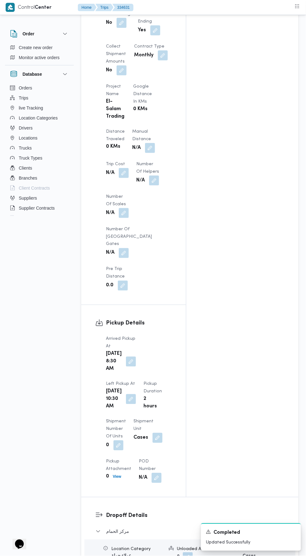
click at [145, 143] on button "button" at bounding box center [150, 148] width 10 height 10
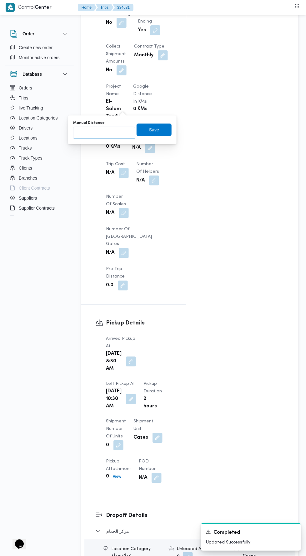
click at [116, 131] on input "Manual Distance" at bounding box center [104, 133] width 62 height 13
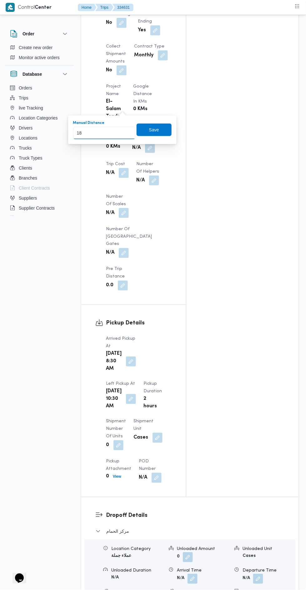
type input "180"
click at [154, 129] on span "Save" at bounding box center [154, 130] width 10 height 8
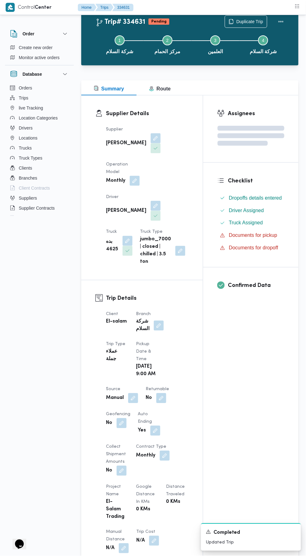
scroll to position [0, 0]
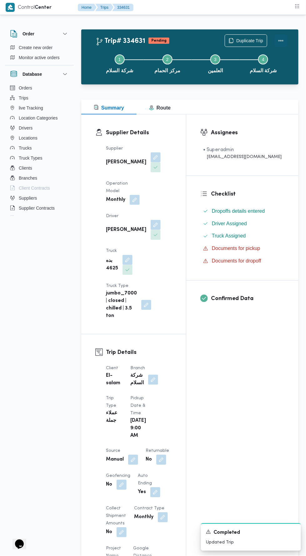
click at [288, 40] on button "Actions" at bounding box center [281, 40] width 13 height 13
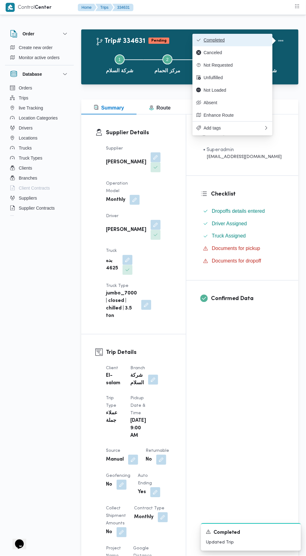
click at [253, 40] on span "Completed" at bounding box center [236, 40] width 65 height 5
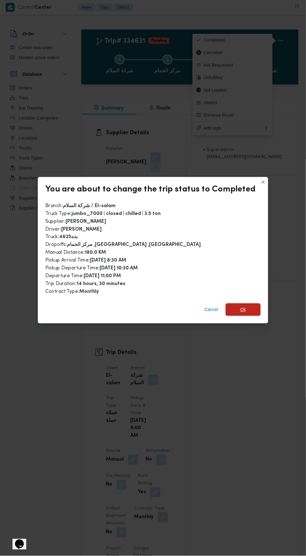
click at [248, 304] on span "Ok" at bounding box center [243, 310] width 35 height 13
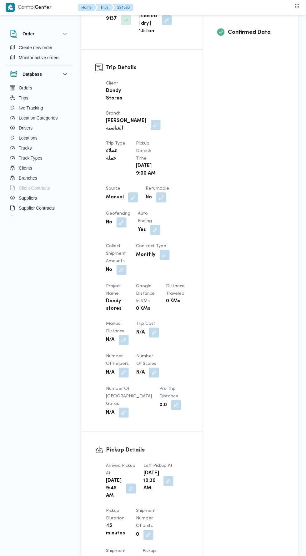
scroll to position [242, 0]
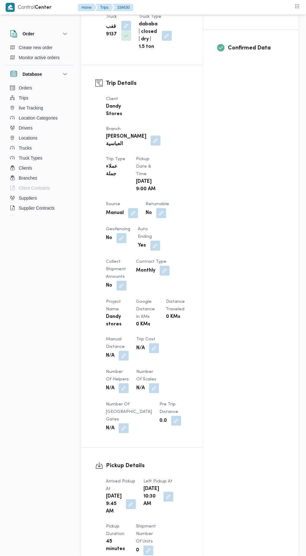
click at [127, 351] on button "button" at bounding box center [124, 356] width 10 height 10
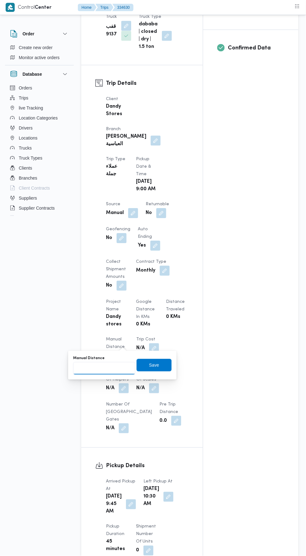
click at [113, 368] on input "Manual Distance" at bounding box center [104, 368] width 62 height 13
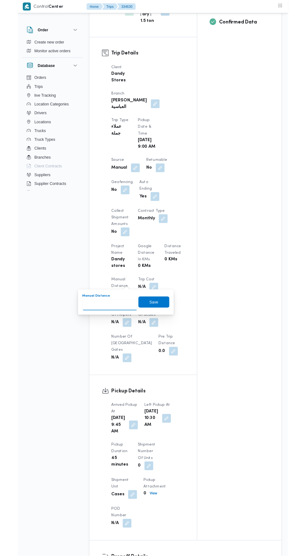
scroll to position [265, 0]
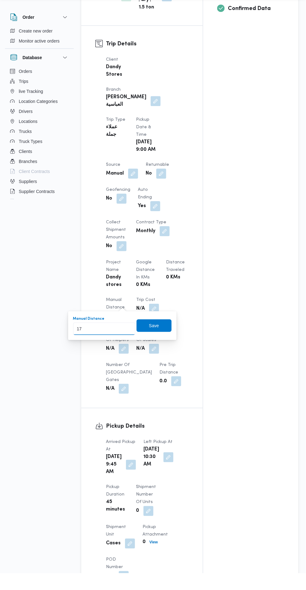
type input "170"
click at [140, 347] on span "Save" at bounding box center [154, 342] width 35 height 13
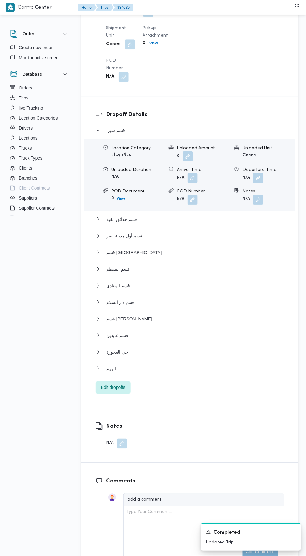
scroll to position [782, 0]
click at [108, 389] on span "Edit dropoffs" at bounding box center [113, 386] width 35 height 13
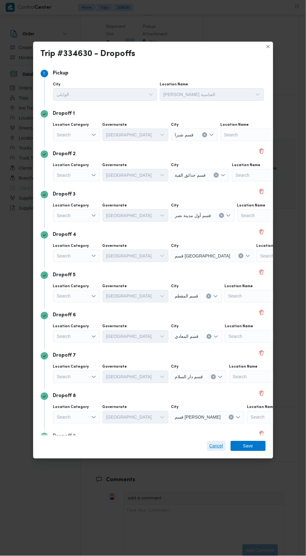
click at [215, 450] on span "Cancel" at bounding box center [217, 447] width 14 height 8
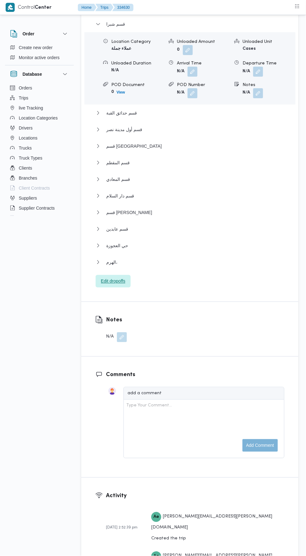
scroll to position [888, 0]
click at [106, 265] on button "الهرم،" at bounding box center [190, 262] width 189 height 8
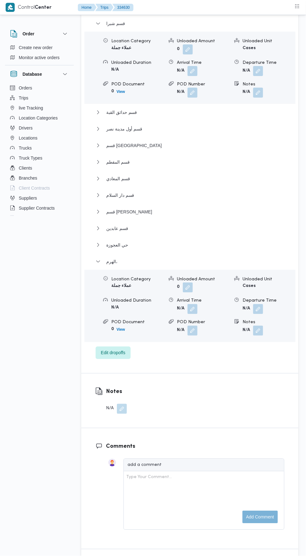
click at [261, 314] on button "button" at bounding box center [259, 309] width 10 height 10
click at [232, 348] on div "Departure Time Save" at bounding box center [242, 339] width 109 height 20
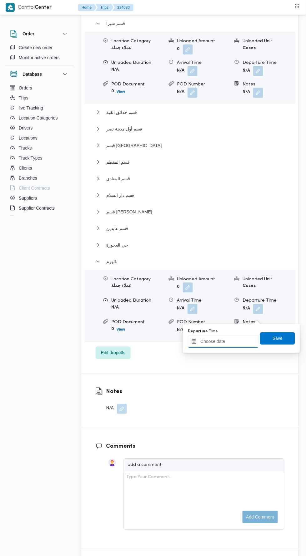
click at [224, 340] on input "Departure Time" at bounding box center [223, 342] width 71 height 13
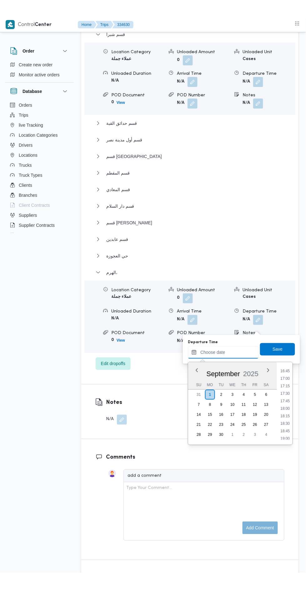
scroll to position [501, 0]
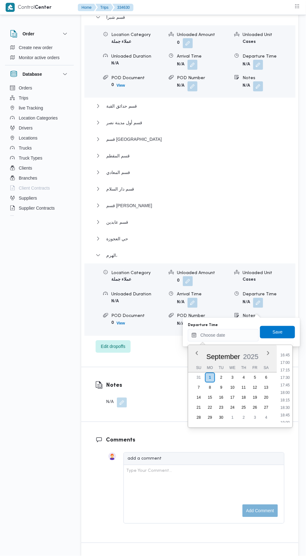
click at [287, 378] on li "17:30" at bounding box center [286, 378] width 14 height 6
type input "01/09/2025 17:30"
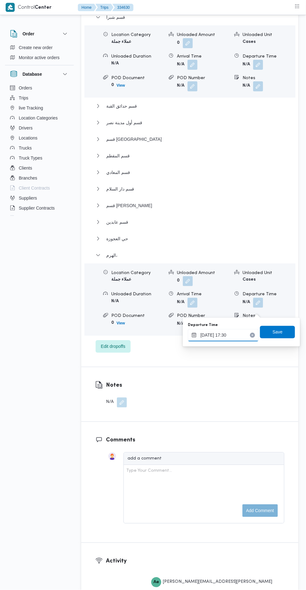
scroll to position [894, 0]
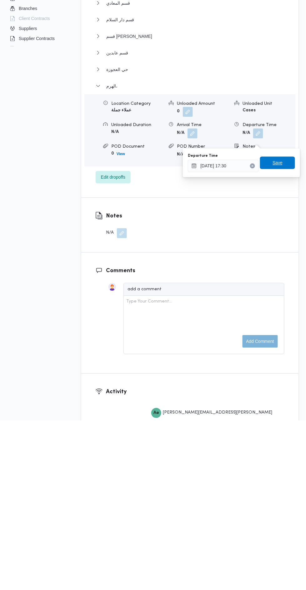
click at [285, 328] on span "Save" at bounding box center [277, 332] width 35 height 13
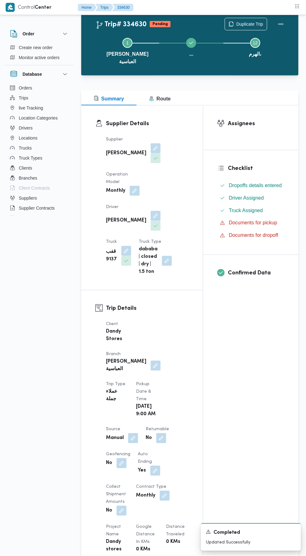
scroll to position [0, 0]
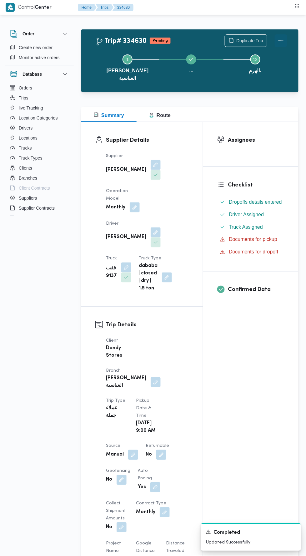
click at [286, 38] on button "Actions" at bounding box center [281, 40] width 13 height 13
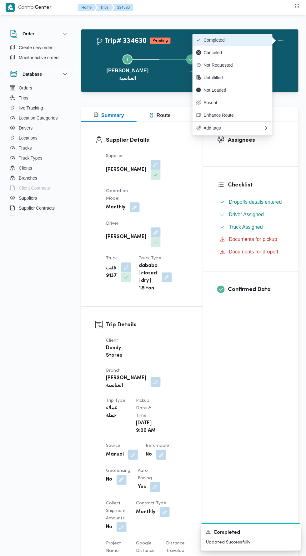
click at [241, 38] on span "Completed" at bounding box center [236, 40] width 65 height 5
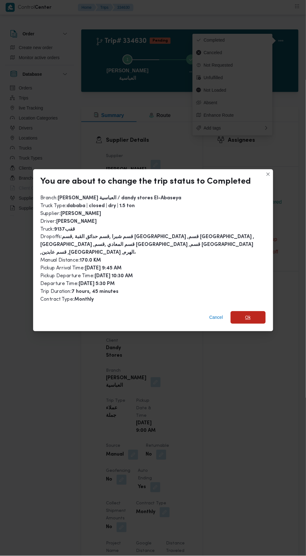
click at [258, 313] on span "Ok" at bounding box center [248, 317] width 35 height 13
